Goal: Find specific page/section: Find specific page/section

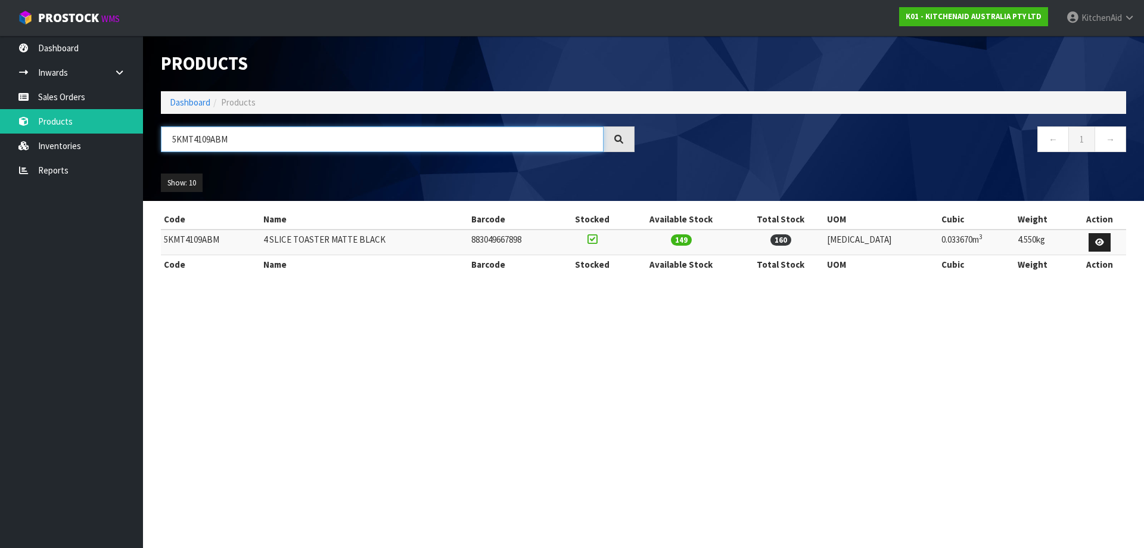
click at [201, 142] on input "5KMT4109ABM" at bounding box center [382, 139] width 443 height 26
paste input "SM70SHXAPP"
click at [190, 142] on input "5KSM70SHXAPP" at bounding box center [382, 139] width 443 height 26
paste input "EK1701AAC"
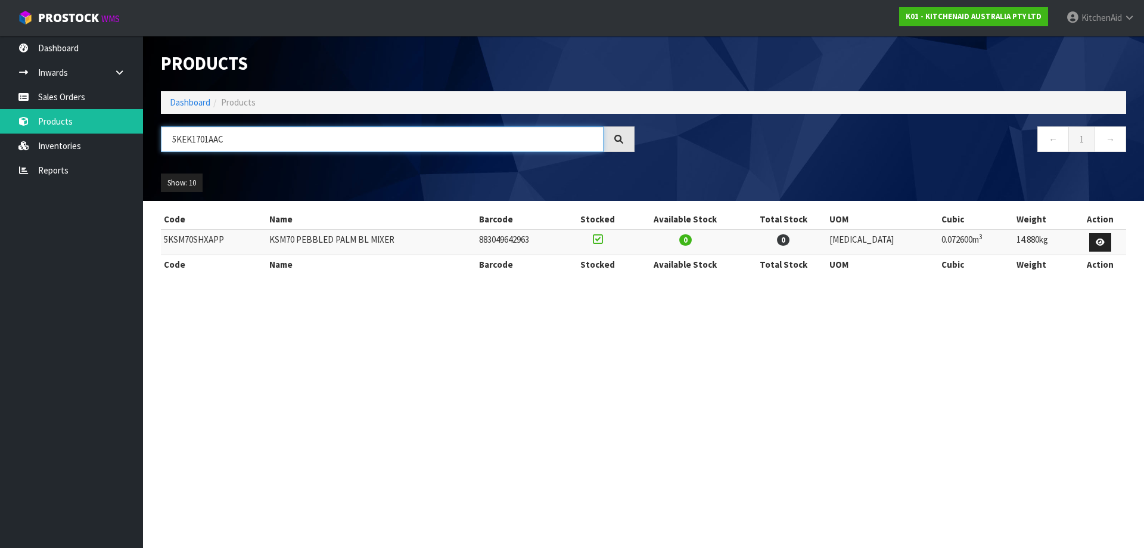
click at [190, 142] on input "5KEK1701AAC" at bounding box center [382, 139] width 443 height 26
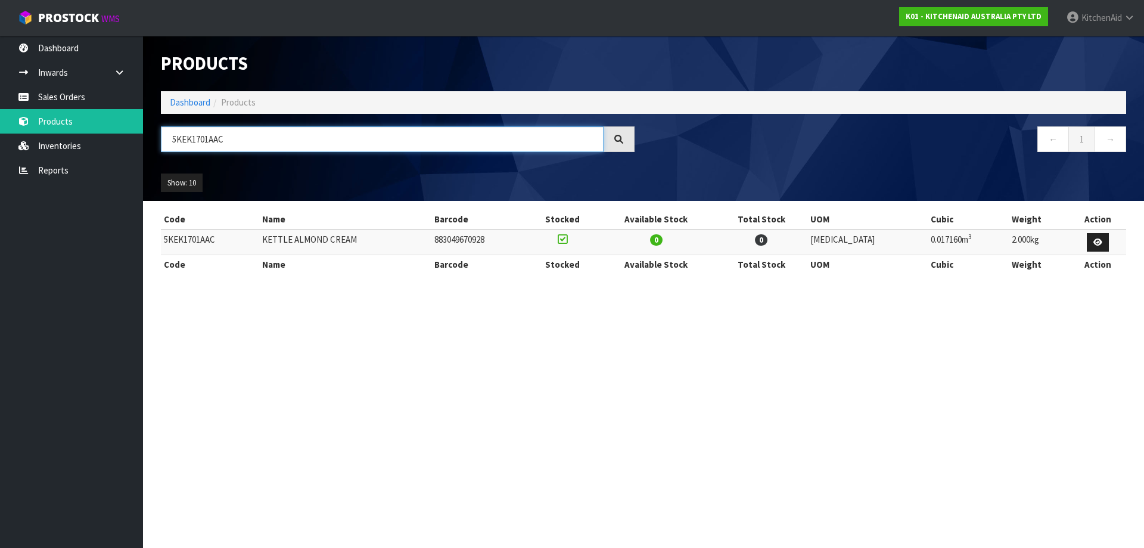
click at [197, 143] on input "5KEK1701AAC" at bounding box center [382, 139] width 443 height 26
paste input "K45WW"
click at [197, 143] on input "K45WW" at bounding box center [382, 139] width 443 height 26
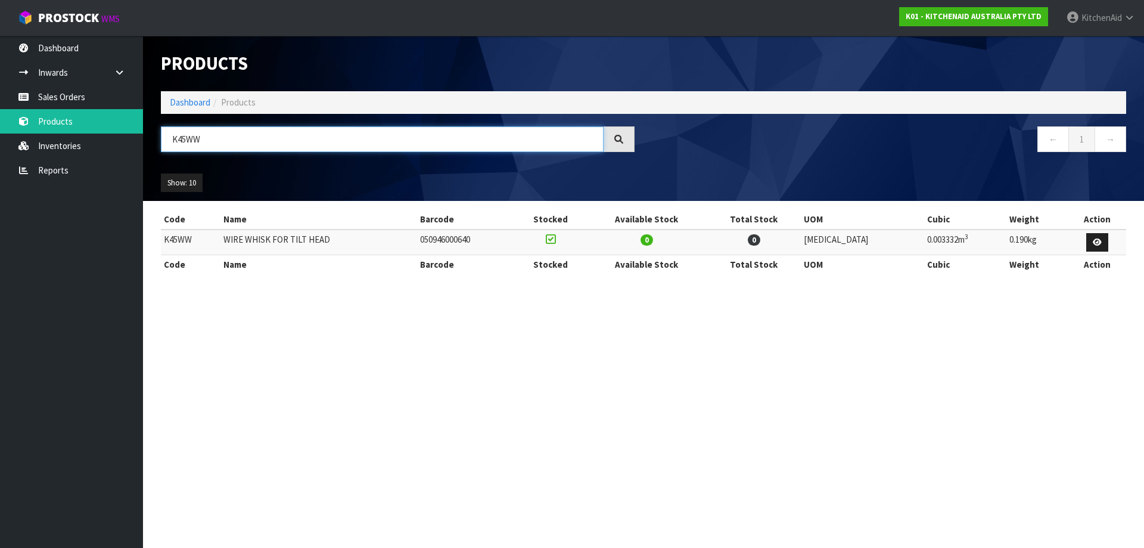
click at [176, 140] on input "K45WW" at bounding box center [382, 139] width 443 height 26
paste input "SBWH"
click at [176, 140] on input "K45SBWH" at bounding box center [382, 139] width 443 height 26
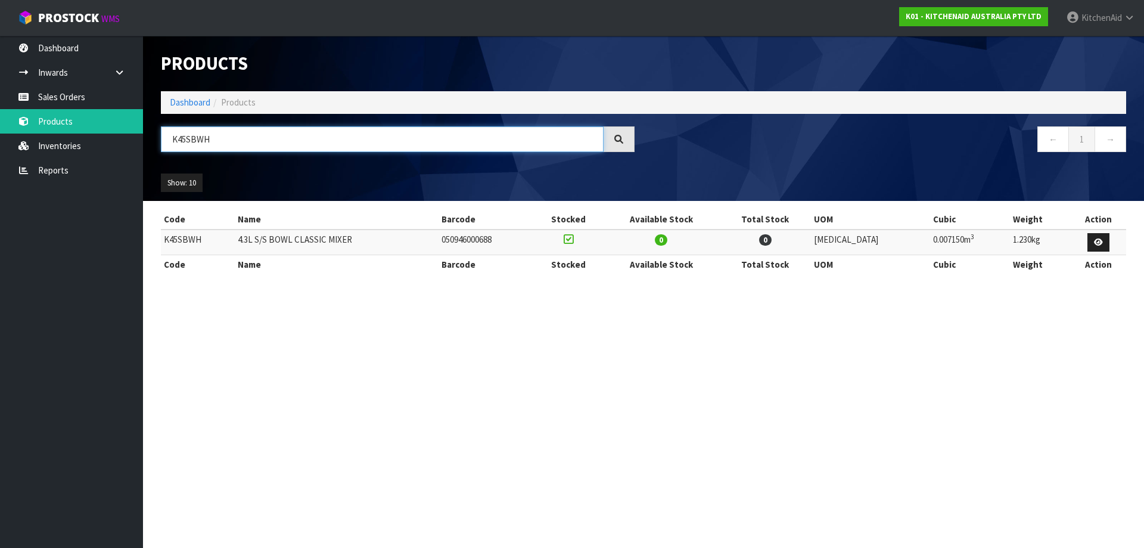
click at [191, 142] on input "K45SBWH" at bounding box center [382, 139] width 443 height 26
paste input "5AB"
click at [191, 142] on input "K5AB" at bounding box center [382, 139] width 443 height 26
type input "K5AB"
